Goal: Check status: Check status

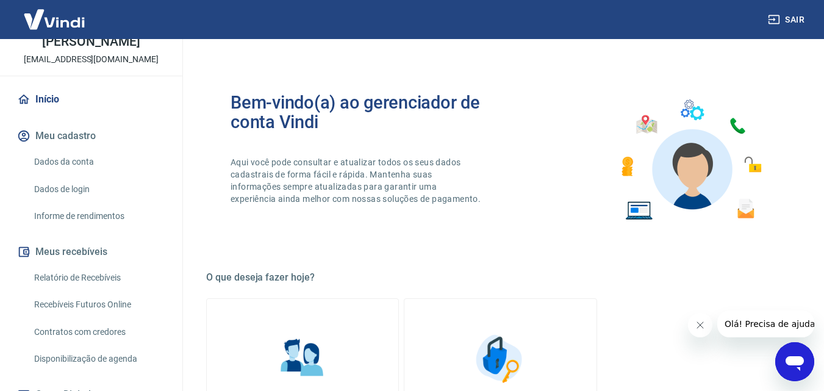
scroll to position [85, 0]
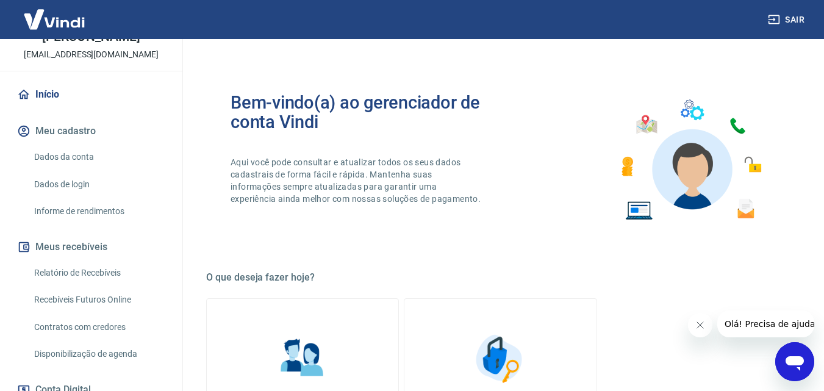
click at [104, 271] on link "Relatório de Recebíveis" at bounding box center [98, 273] width 139 height 25
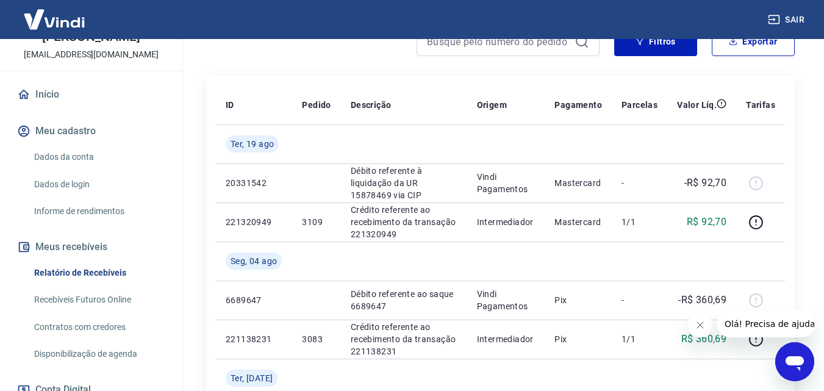
scroll to position [191, 0]
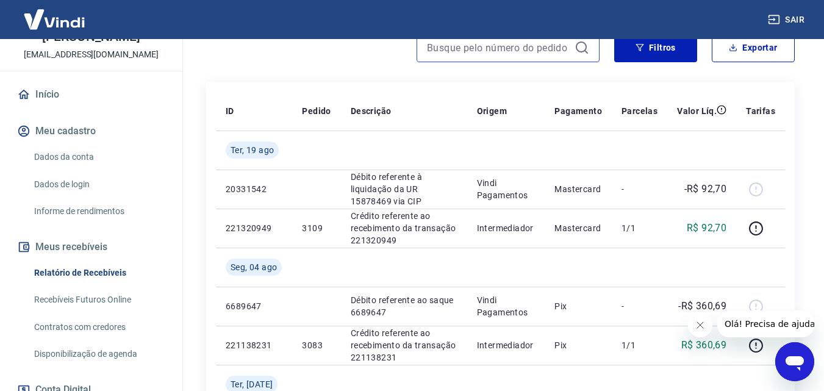
click at [479, 50] on input at bounding box center [498, 47] width 143 height 18
click at [491, 48] on input "3243" at bounding box center [498, 47] width 143 height 18
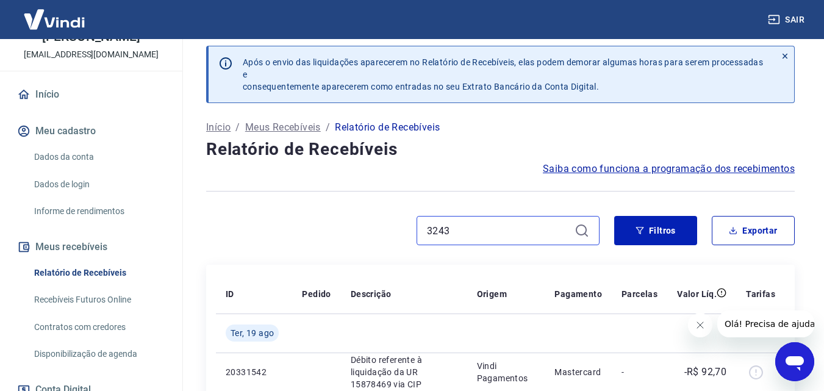
click at [530, 231] on input "3243" at bounding box center [498, 231] width 143 height 18
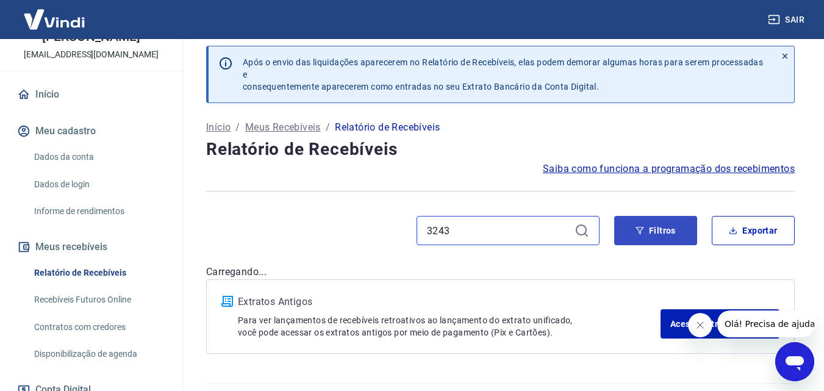
type input "3243"
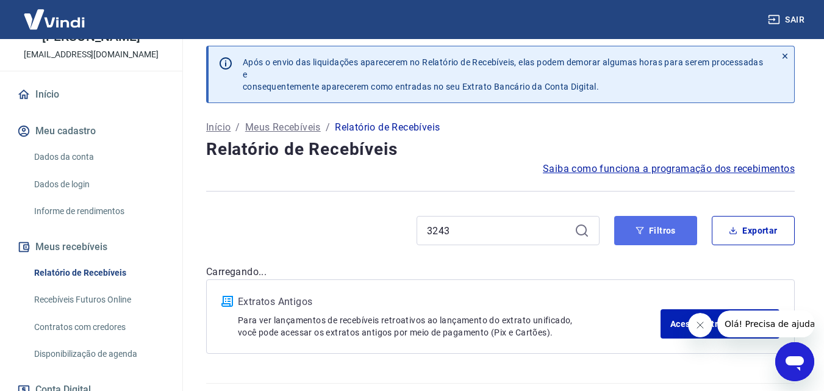
click at [641, 233] on icon "button" at bounding box center [641, 230] width 8 height 7
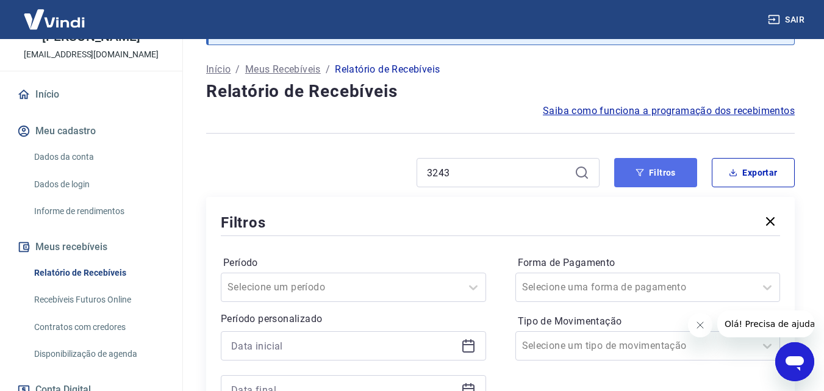
scroll to position [8, 0]
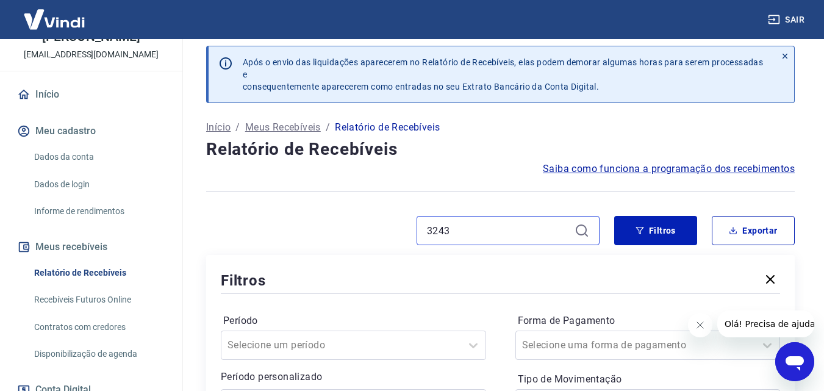
click at [511, 232] on input "3243" at bounding box center [498, 231] width 143 height 18
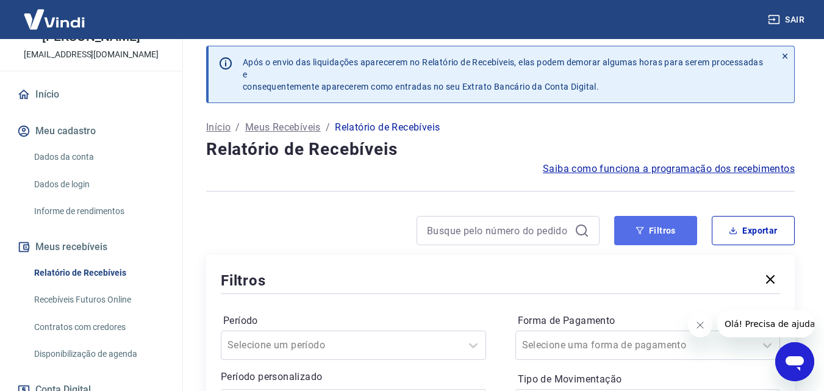
click at [645, 226] on button "Filtros" at bounding box center [656, 230] width 83 height 29
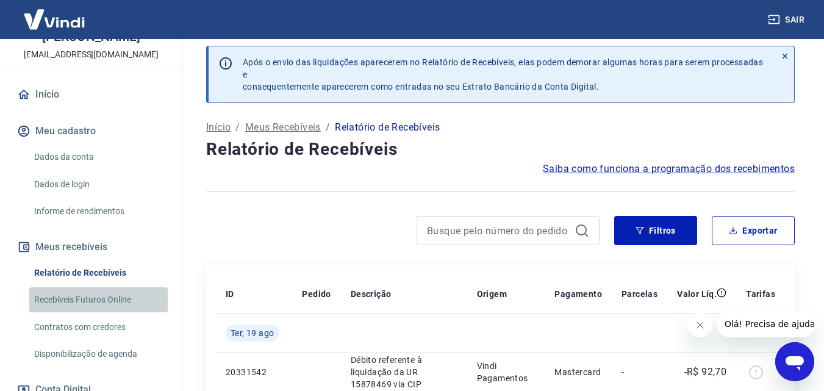
click at [99, 300] on link "Recebíveis Futuros Online" at bounding box center [98, 299] width 139 height 25
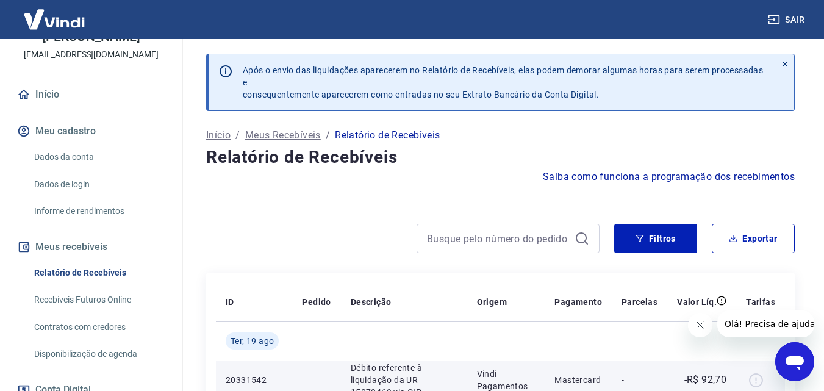
scroll to position [122, 0]
